Goal: Feedback & Contribution: Contribute content

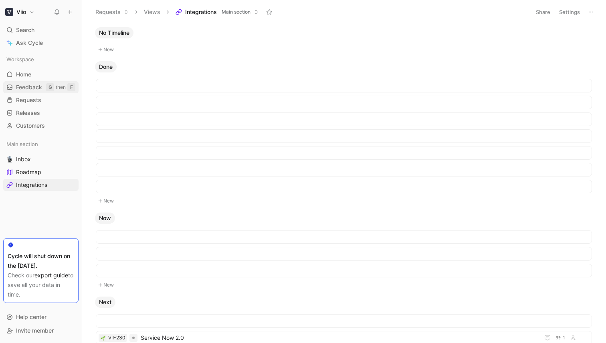
scroll to position [473, 0]
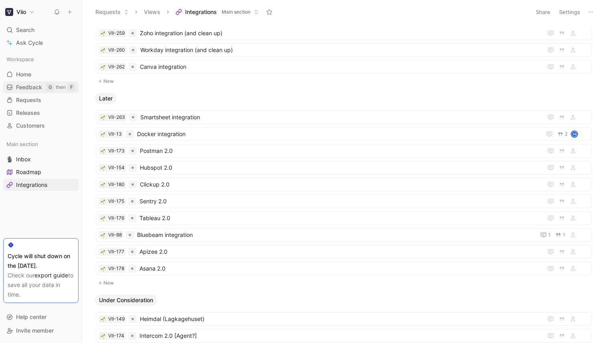
click at [32, 84] on span "Feedback" at bounding box center [29, 87] width 26 height 8
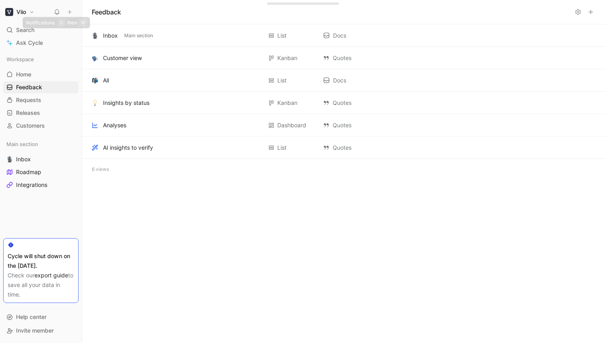
click at [67, 12] on icon at bounding box center [70, 12] width 6 height 6
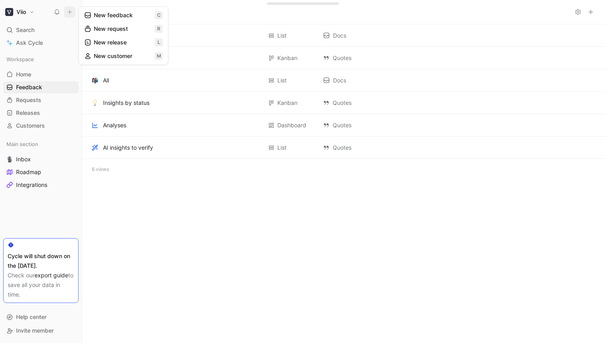
click at [107, 14] on button "New feedback c" at bounding box center [124, 15] width 86 height 14
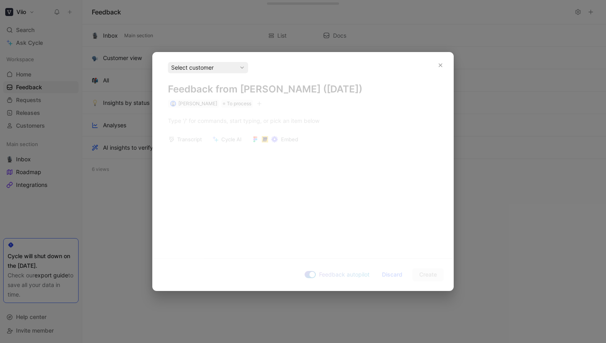
click at [244, 71] on div "Select customer" at bounding box center [208, 68] width 74 height 10
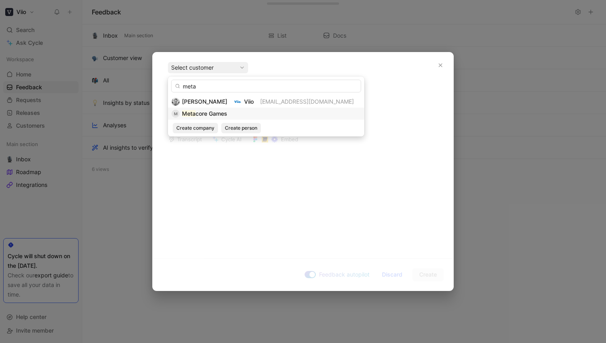
type input "meta"
click at [220, 111] on span "core Games" at bounding box center [212, 113] width 32 height 7
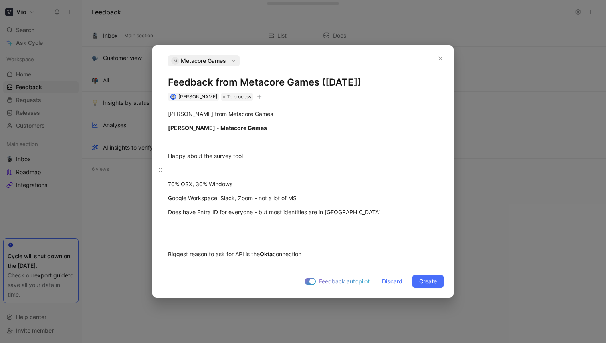
click at [211, 172] on div at bounding box center [303, 170] width 270 height 8
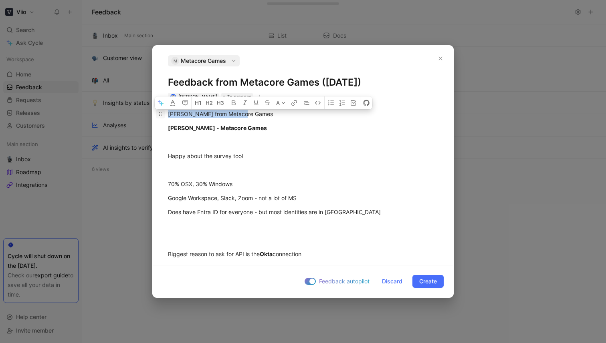
drag, startPoint x: 195, startPoint y: 117, endPoint x: 156, endPoint y: 117, distance: 38.9
click at [156, 117] on p "[PERSON_NAME] from Metacore Games" at bounding box center [303, 113] width 301 height 13
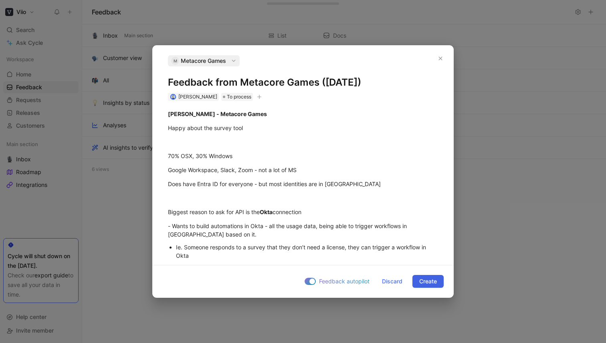
click at [430, 278] on span "Create" at bounding box center [428, 282] width 18 height 10
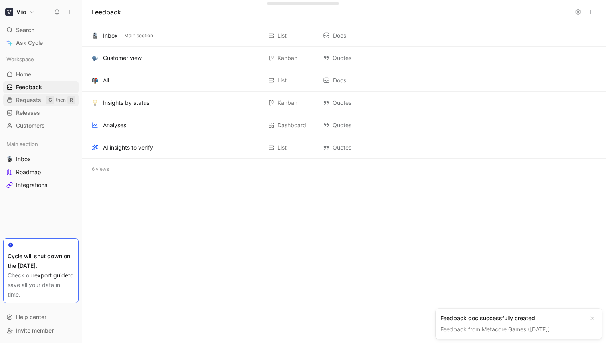
click at [29, 99] on span "Requests" at bounding box center [28, 100] width 25 height 8
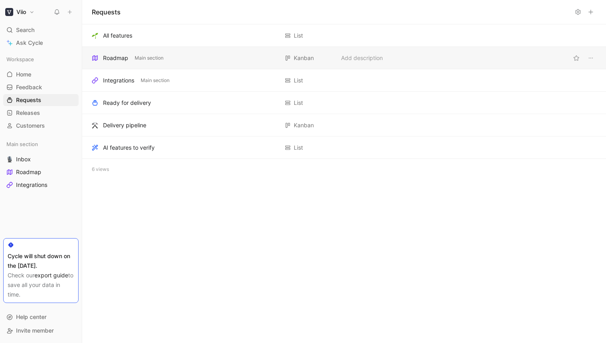
click at [124, 58] on div "Roadmap" at bounding box center [115, 58] width 25 height 10
